Goal: Task Accomplishment & Management: Use online tool/utility

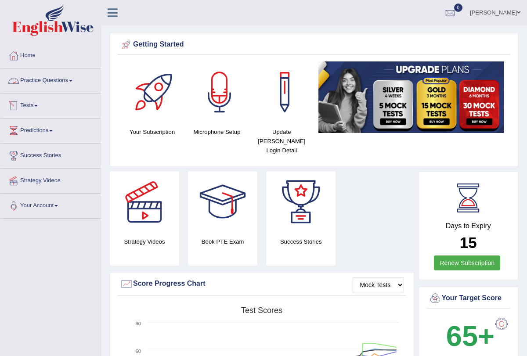
click at [38, 106] on span at bounding box center [36, 106] width 4 height 2
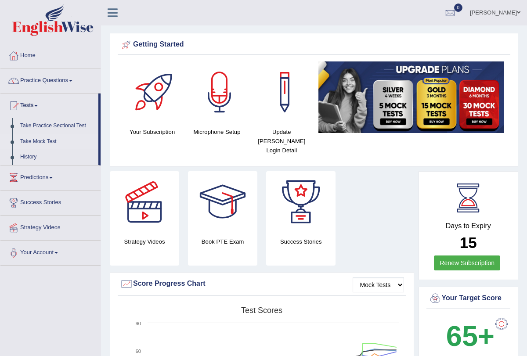
click at [44, 142] on link "Take Mock Test" at bounding box center [57, 142] width 82 height 16
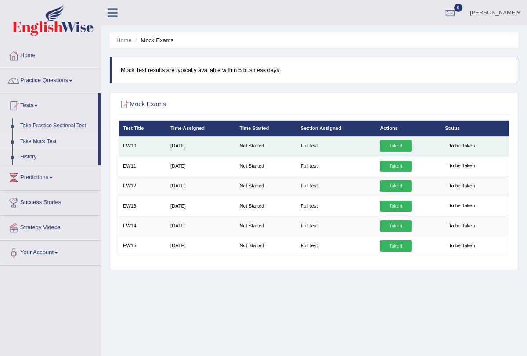
click at [390, 150] on link "Take it" at bounding box center [396, 145] width 32 height 11
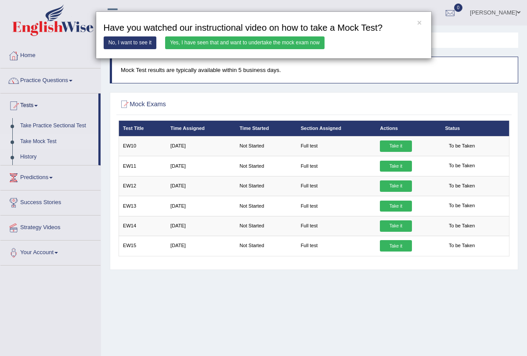
click at [286, 41] on link "Yes, I have seen that and want to undertake the mock exam now" at bounding box center [244, 42] width 159 height 13
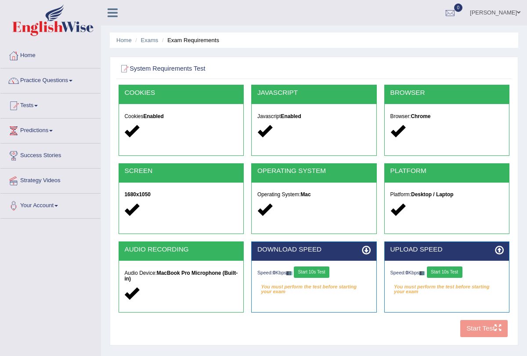
click at [301, 270] on button "Start 10s Test" at bounding box center [312, 271] width 36 height 11
click at [301, 270] on div "Speed: 0 Kbps Start 10s Test" at bounding box center [313, 272] width 113 height 13
click at [447, 273] on button "Start 10s Test" at bounding box center [445, 271] width 36 height 11
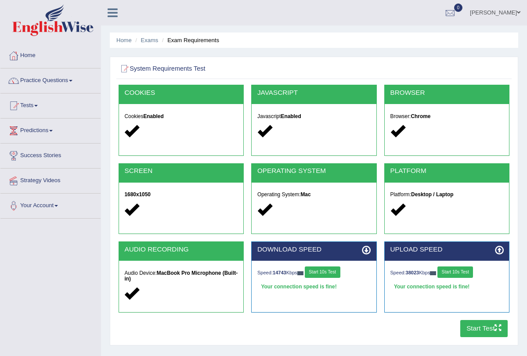
click at [477, 335] on button "Start Test" at bounding box center [484, 328] width 48 height 17
